Goal: Information Seeking & Learning: Learn about a topic

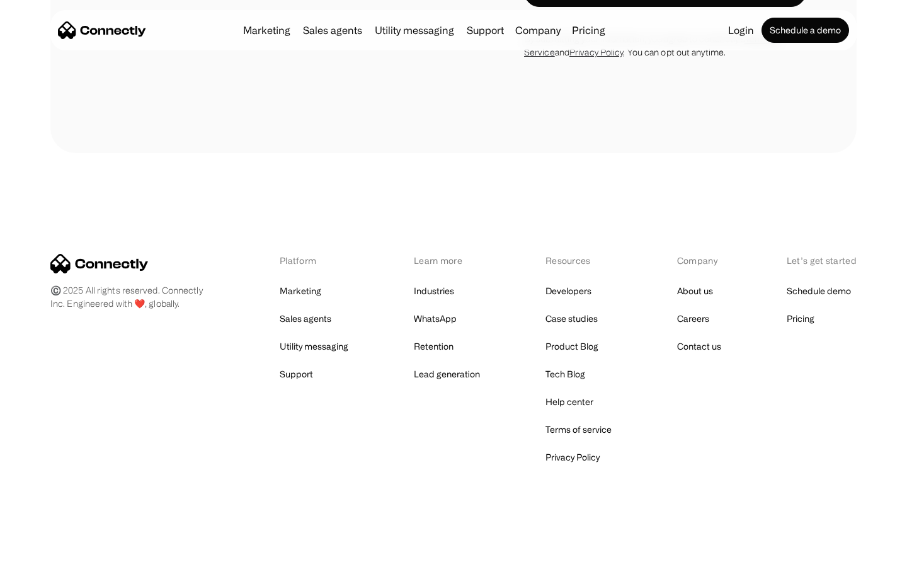
scroll to position [2131, 0]
